Goal: Information Seeking & Learning: Learn about a topic

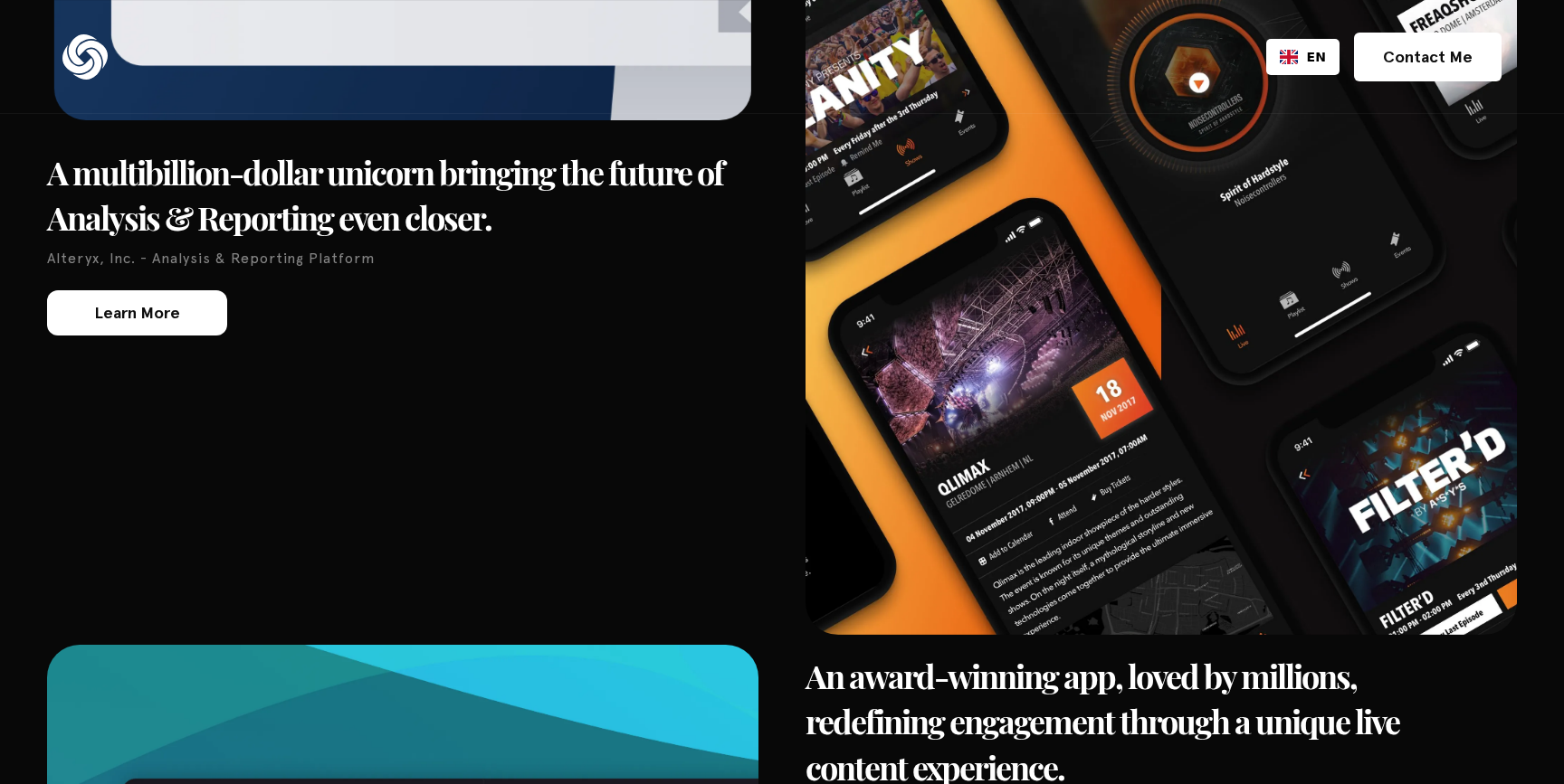
scroll to position [4339, 0]
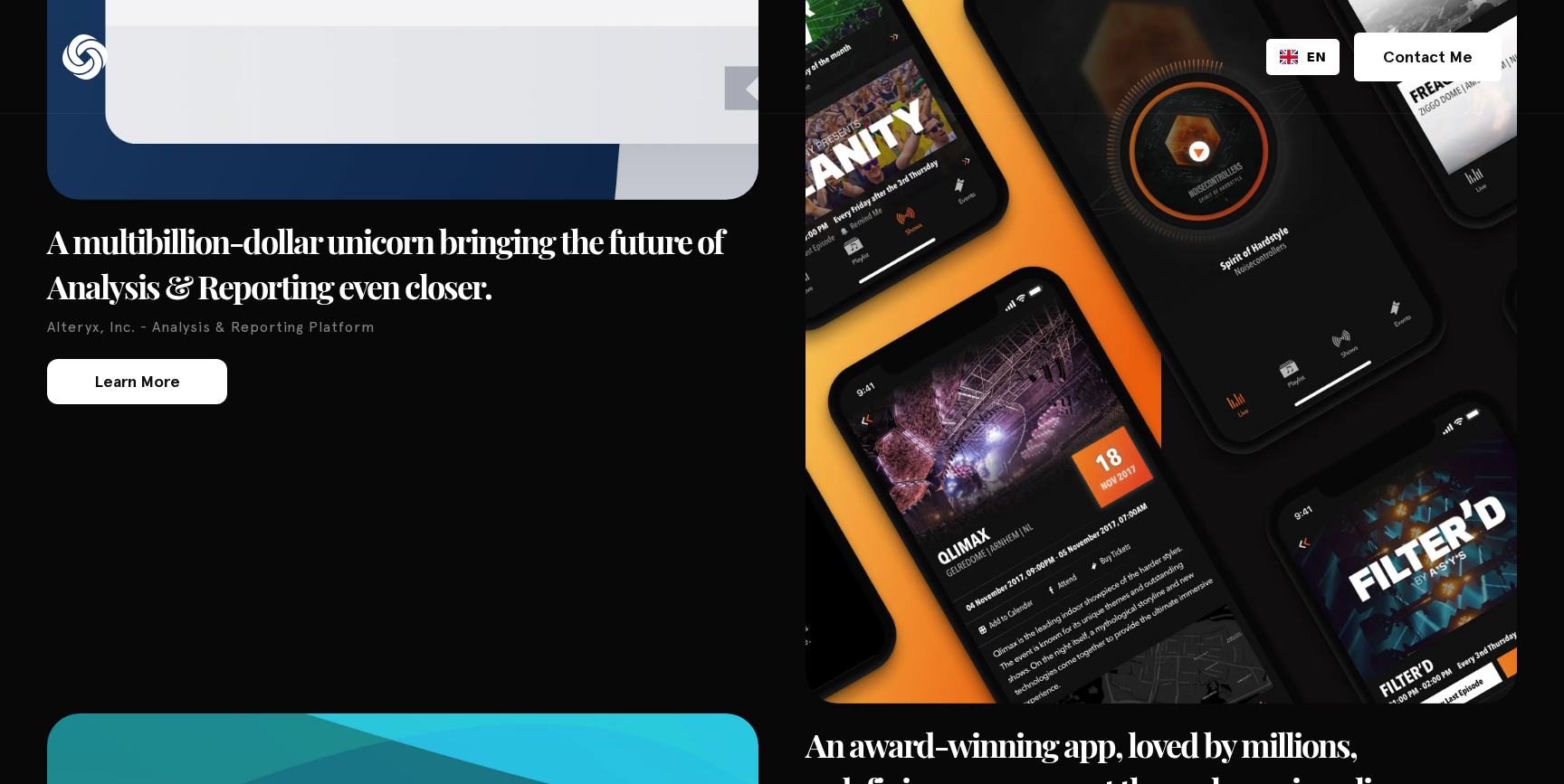
click at [478, 218] on h3 "A multibillion-dollar unicorn bringing the future of Analysis & Reporting even …" at bounding box center [402, 263] width 711 height 92
click at [179, 359] on link "Learn More" at bounding box center [137, 381] width 180 height 45
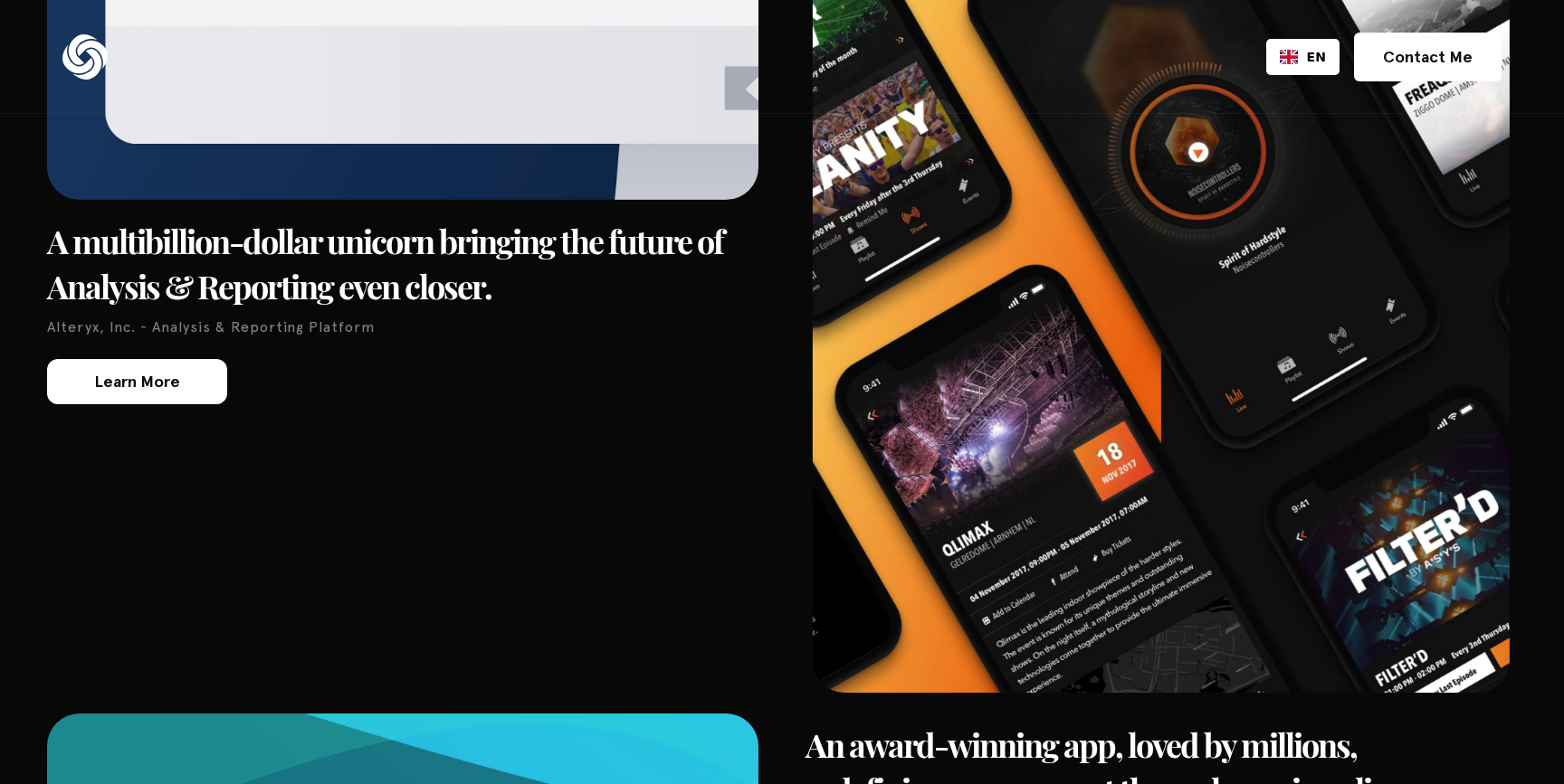
click at [965, 357] on img at bounding box center [1161, 204] width 697 height 975
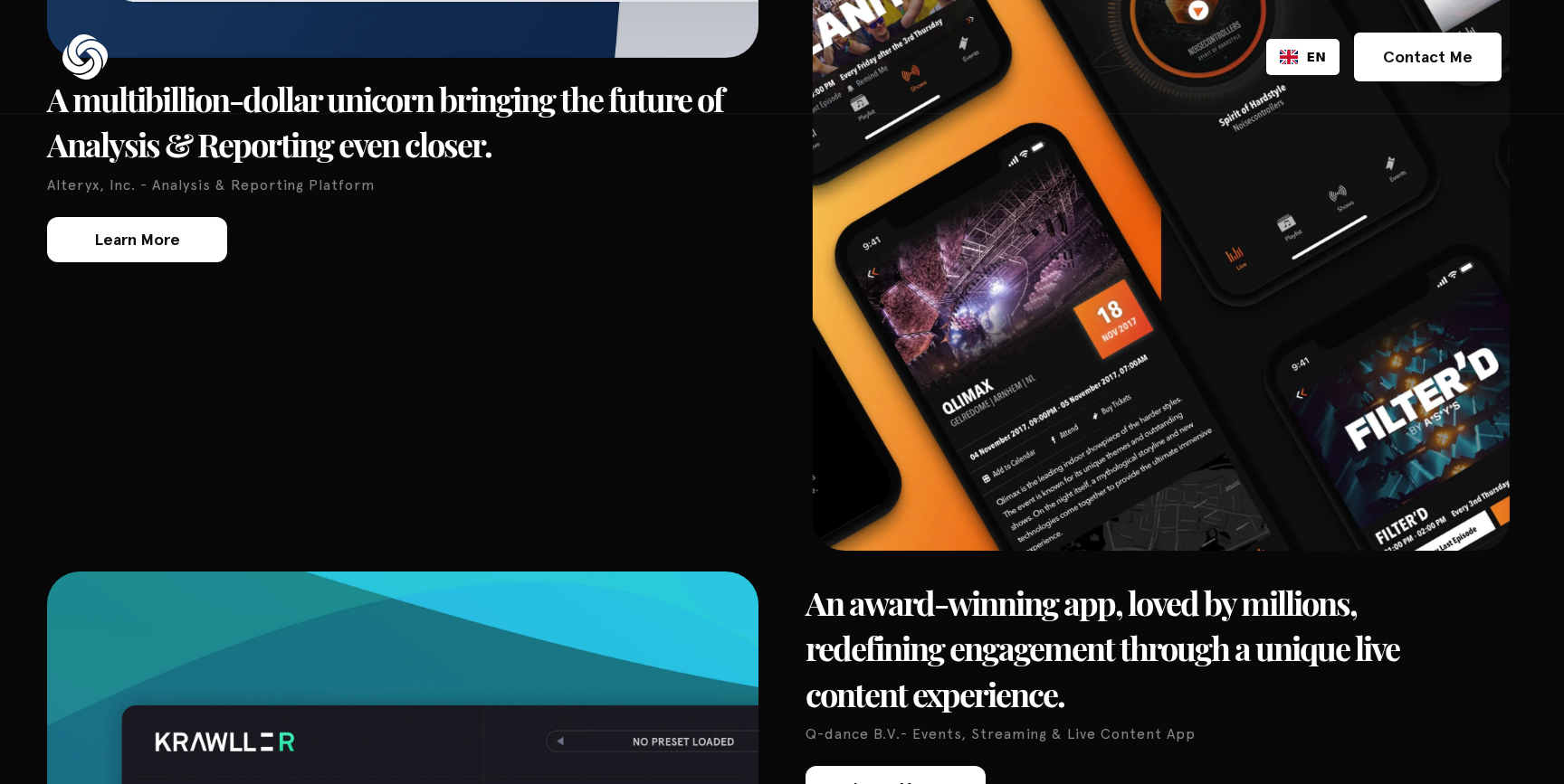
scroll to position [4486, 0]
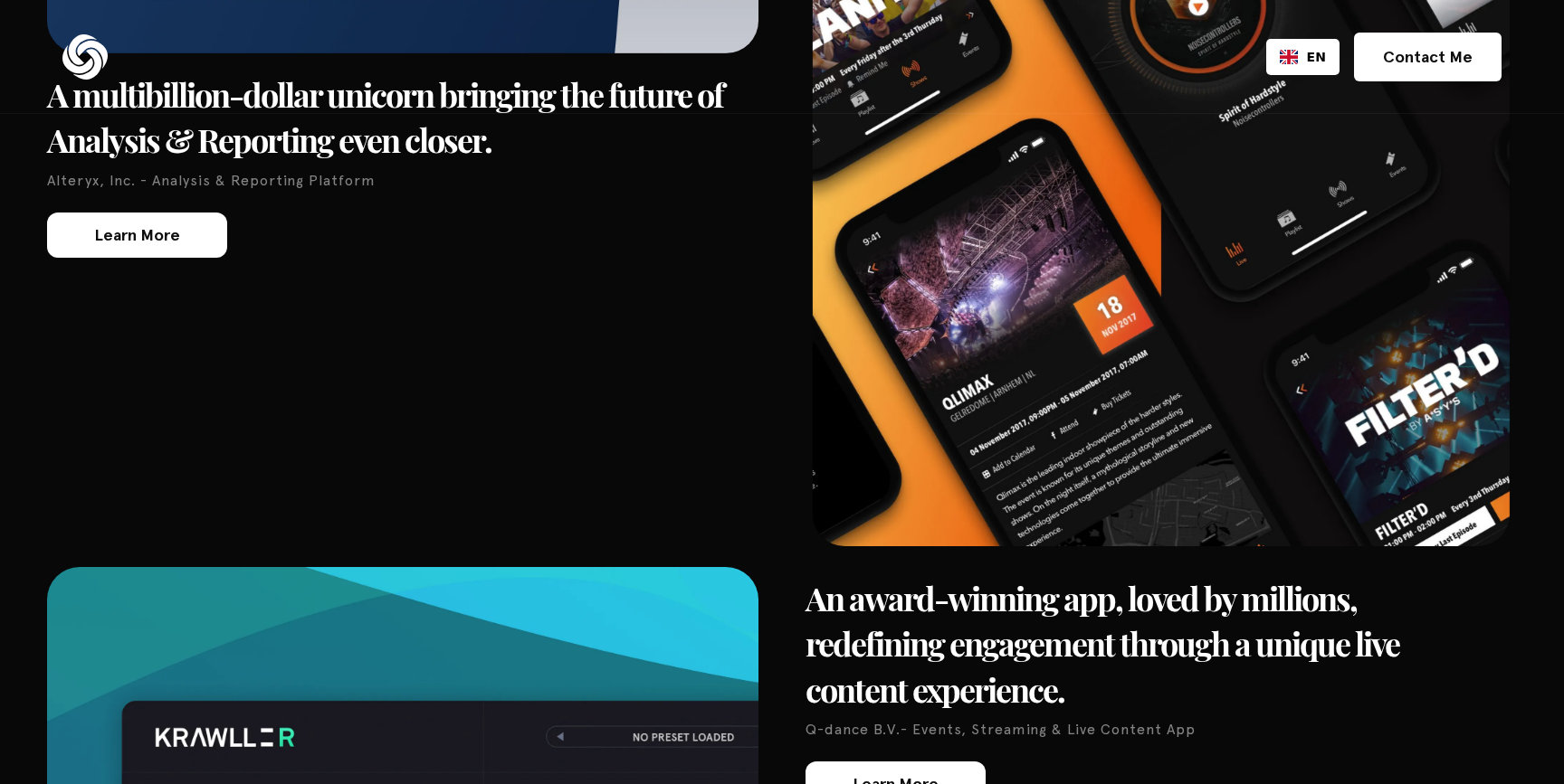
click at [1084, 575] on h3 "An award-winning app, loved by millions, redefining engagement through a unique…" at bounding box center [1161, 643] width 711 height 137
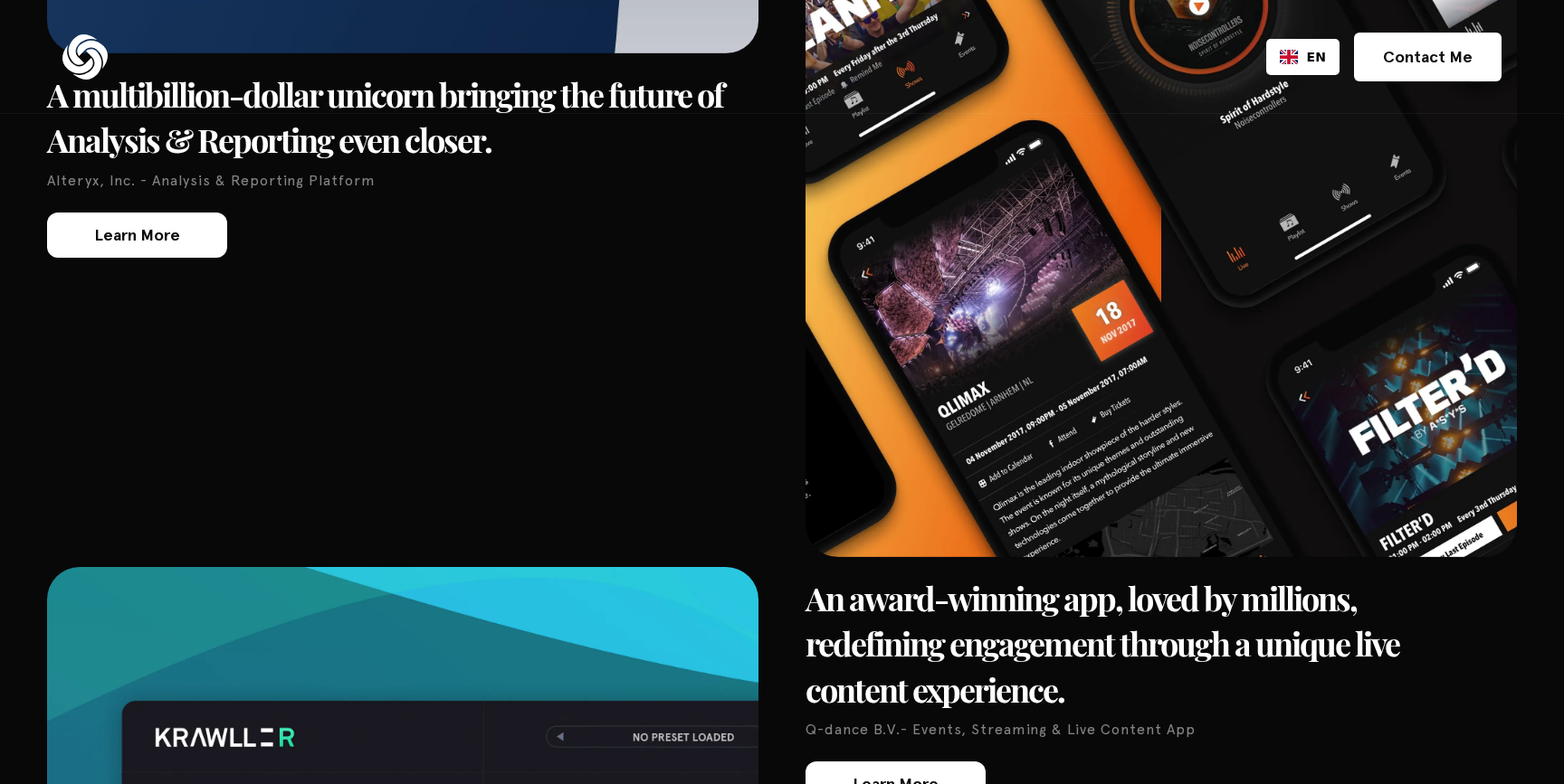
click at [951, 762] on link "Learn More" at bounding box center [895, 784] width 180 height 45
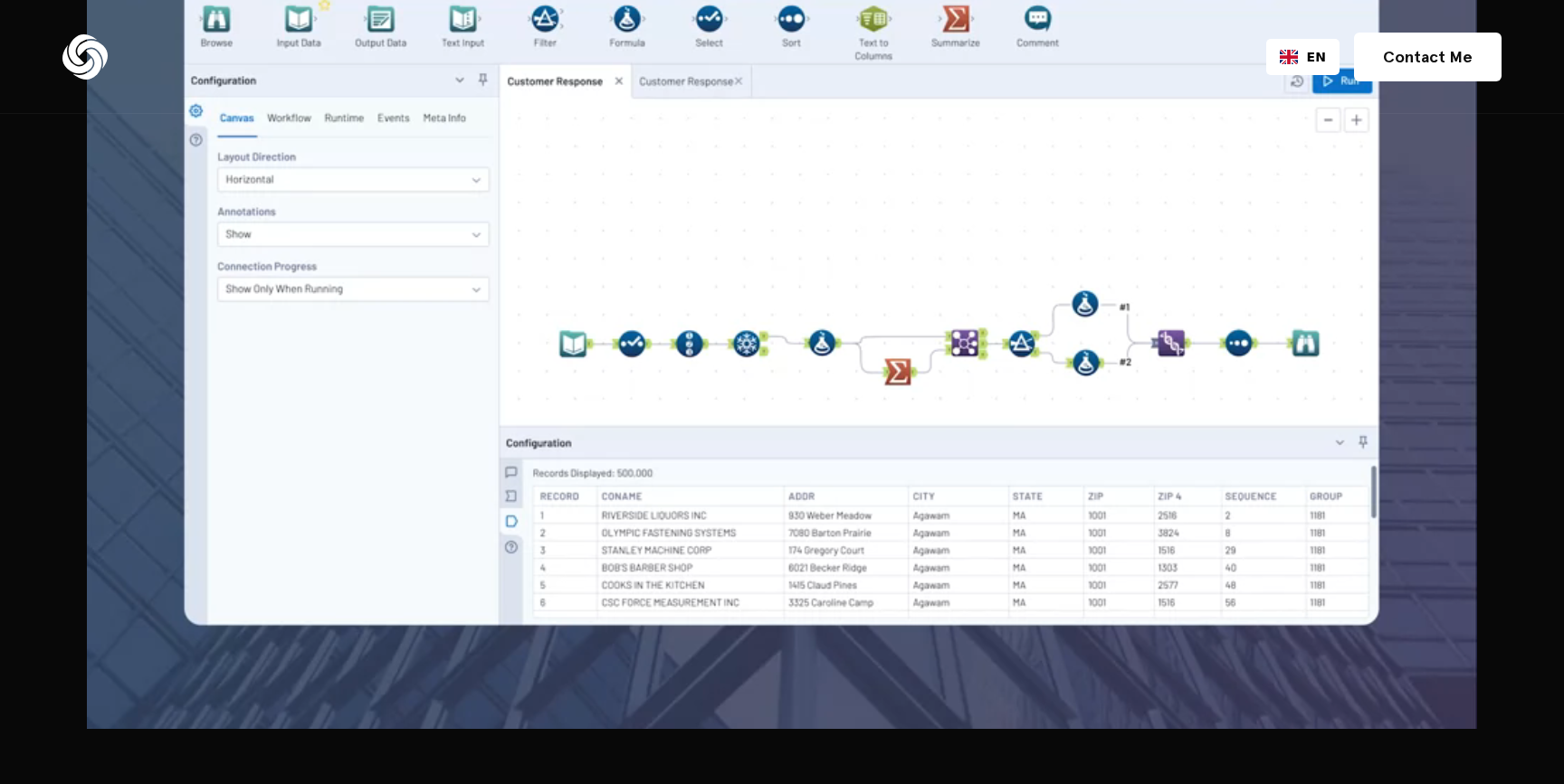
scroll to position [1303, 0]
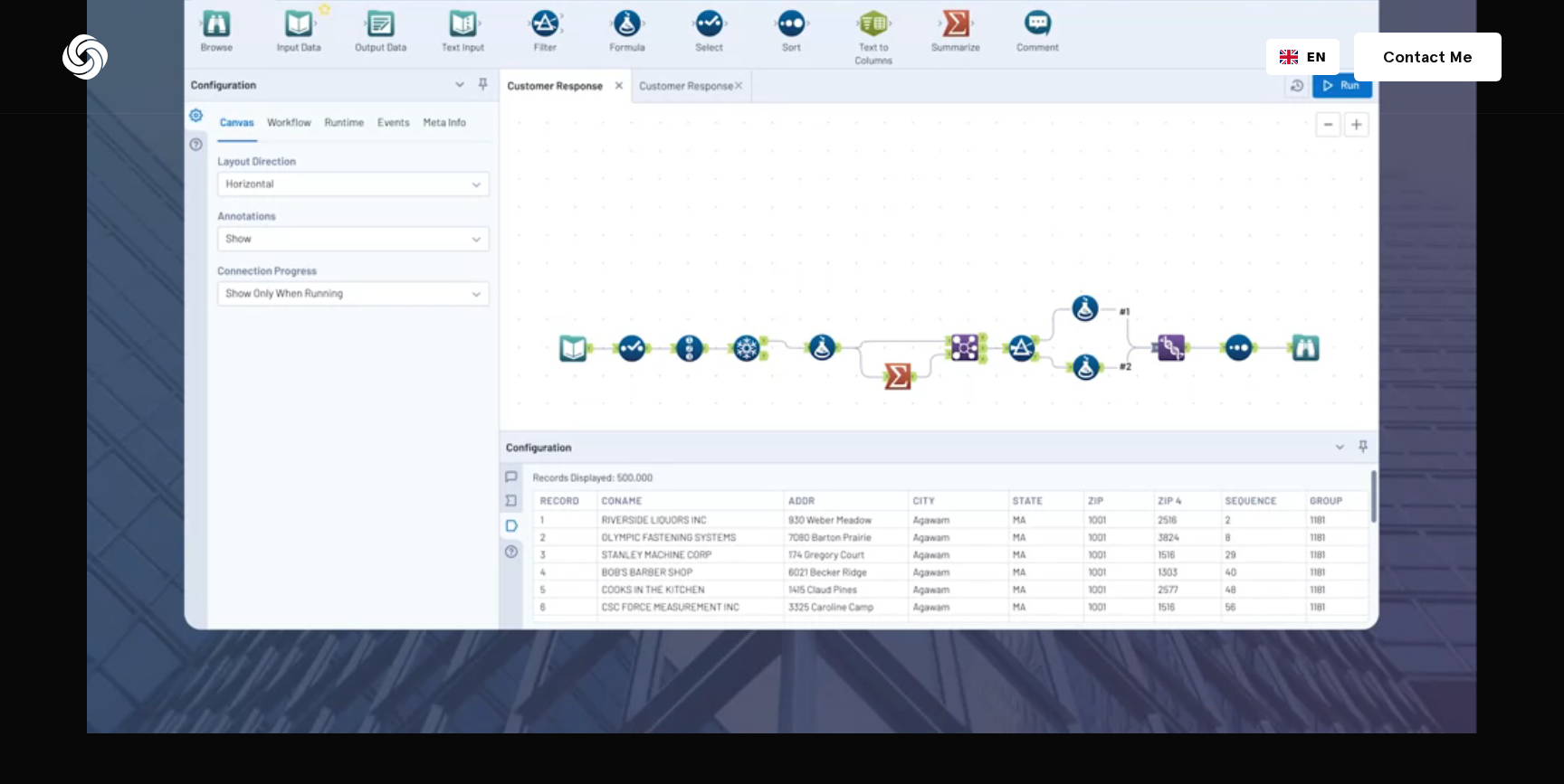
drag, startPoint x: 508, startPoint y: 483, endPoint x: 466, endPoint y: 480, distance: 42.1
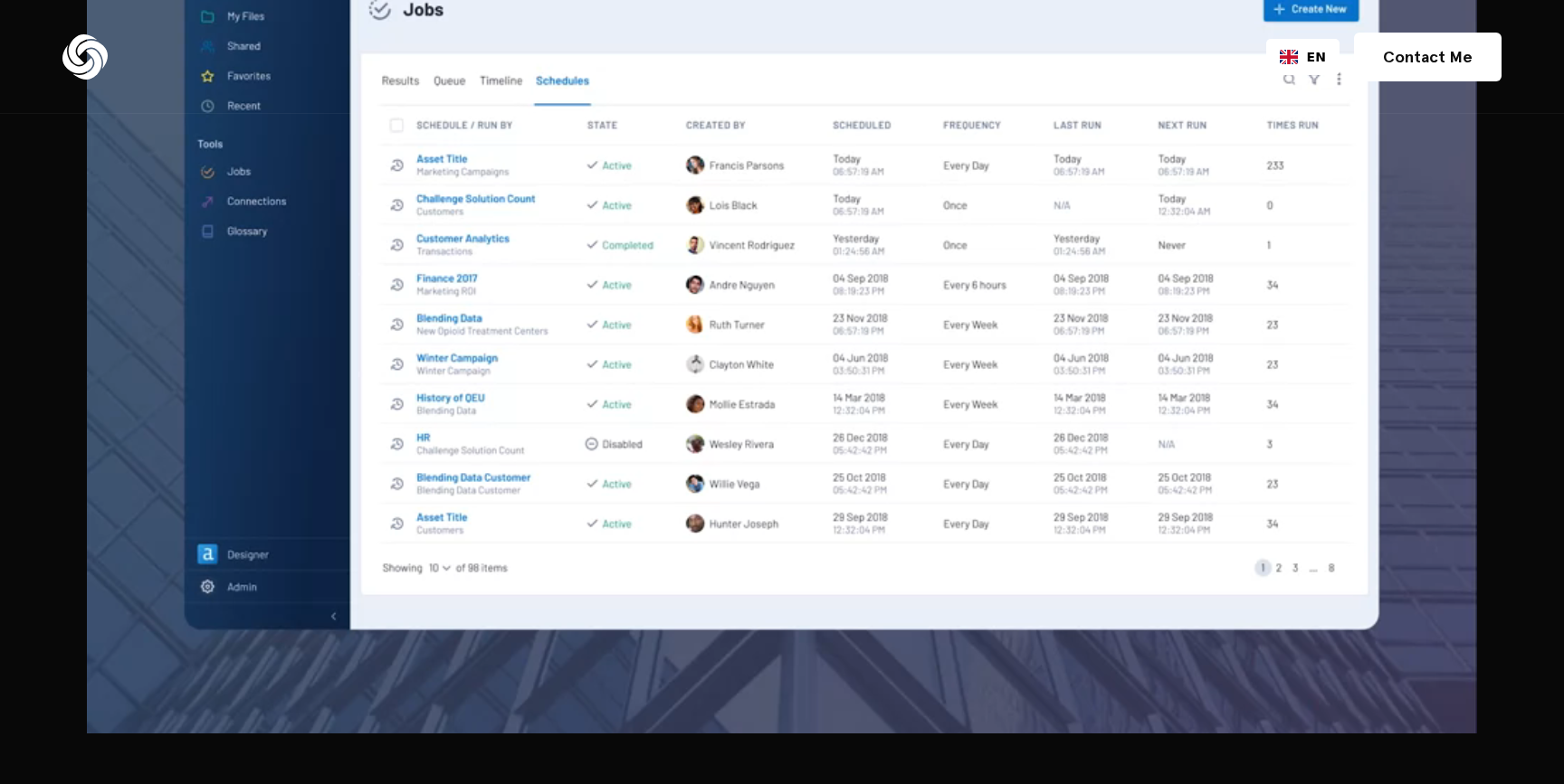
click at [466, 480] on div at bounding box center [782, 282] width 1389 height 905
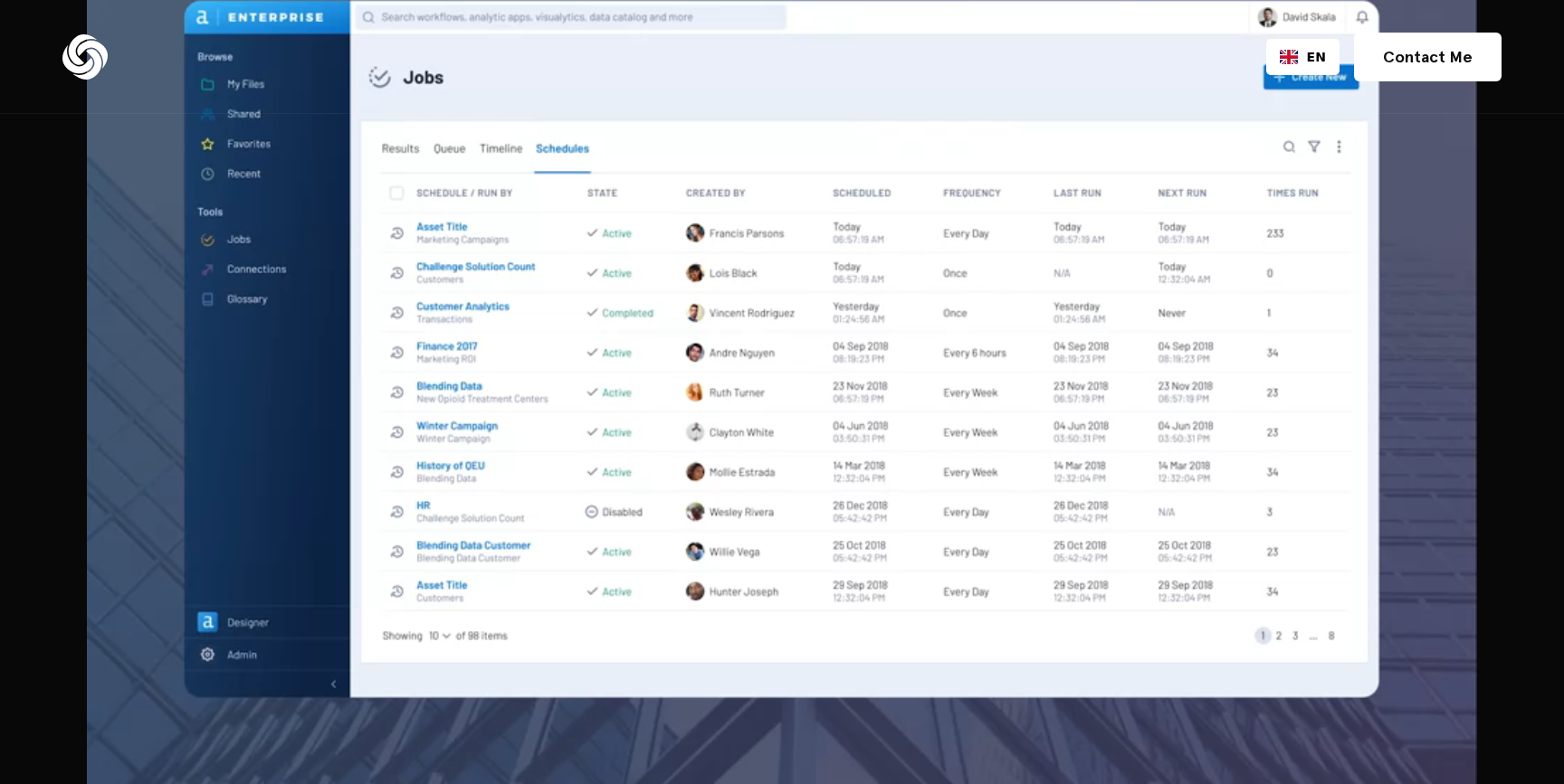
scroll to position [1234, 0]
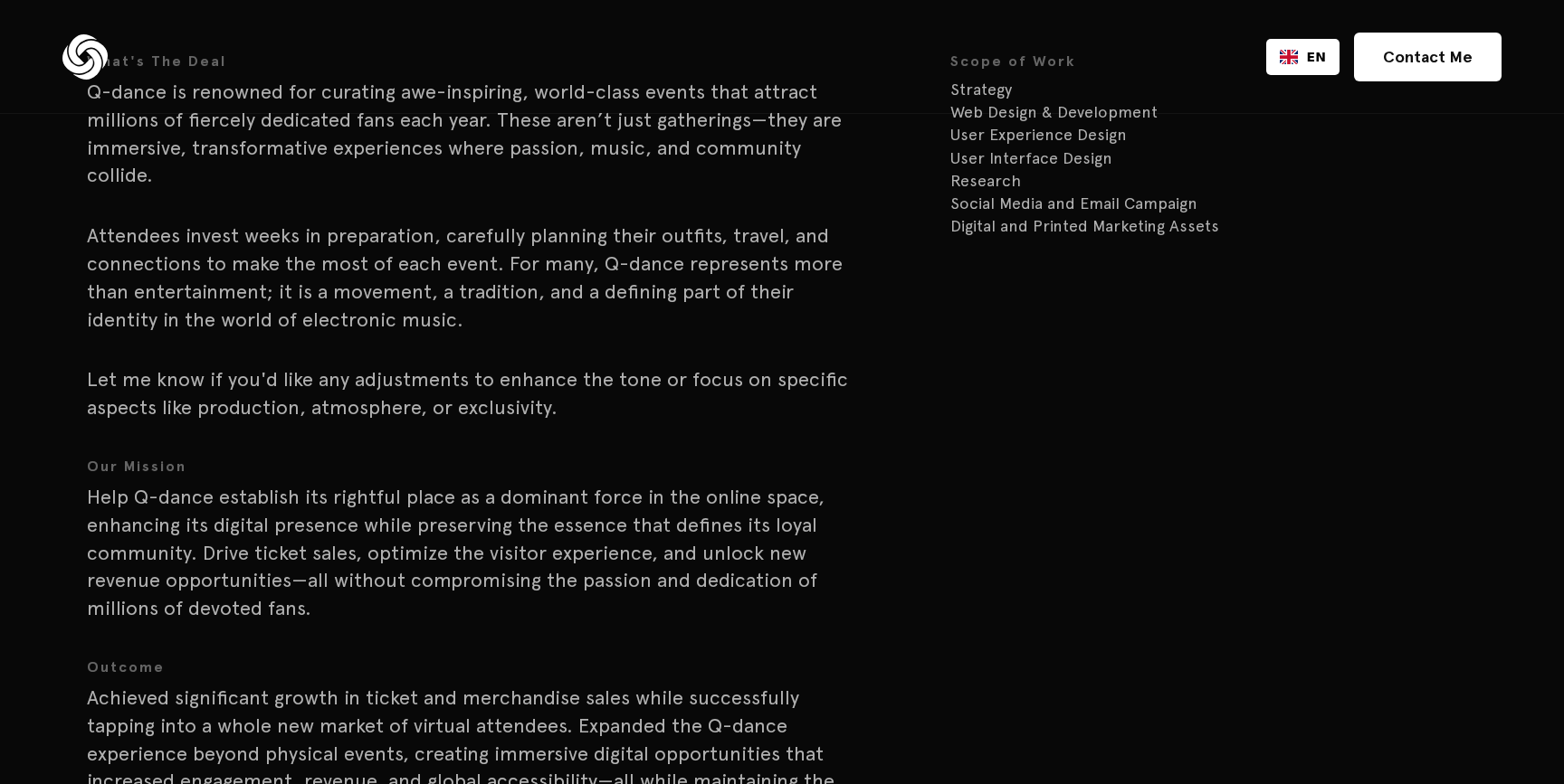
scroll to position [2609, 0]
